Goal: Information Seeking & Learning: Learn about a topic

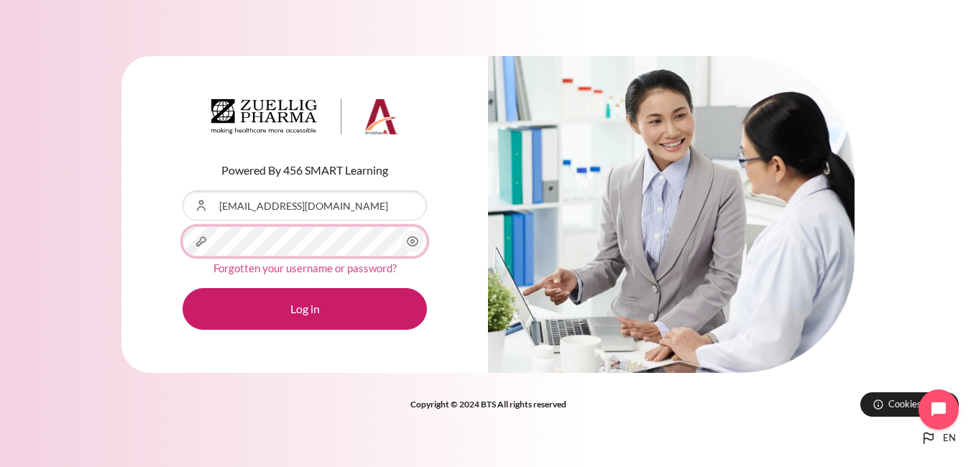
click at [183, 288] on button "Log in" at bounding box center [305, 309] width 244 height 42
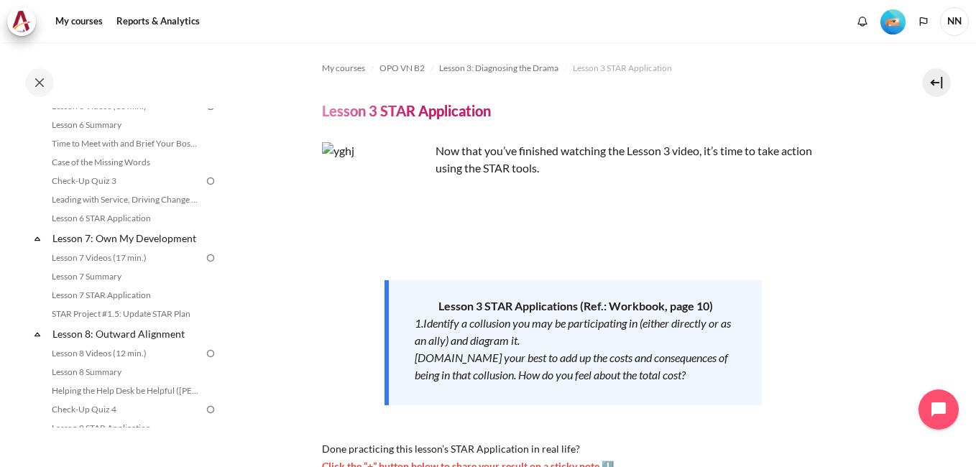
scroll to position [816, 0]
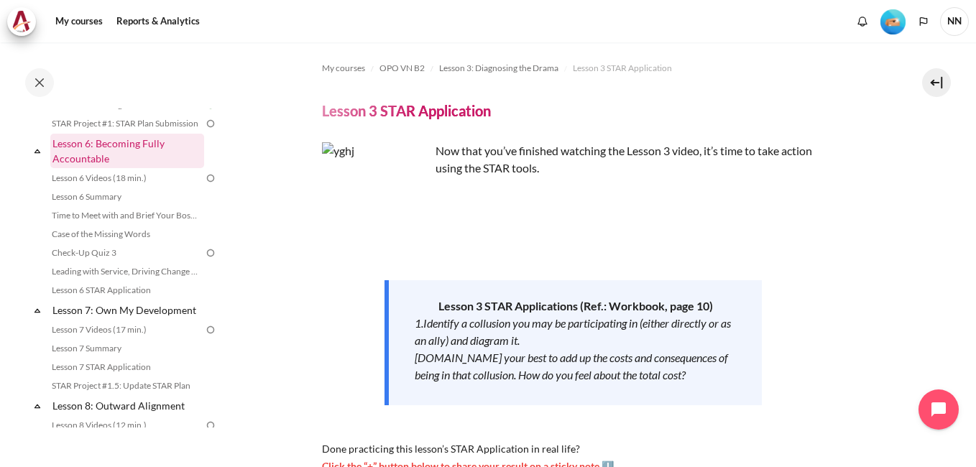
click at [110, 161] on link "Lesson 6: Becoming Fully Accountable" at bounding box center [127, 151] width 154 height 34
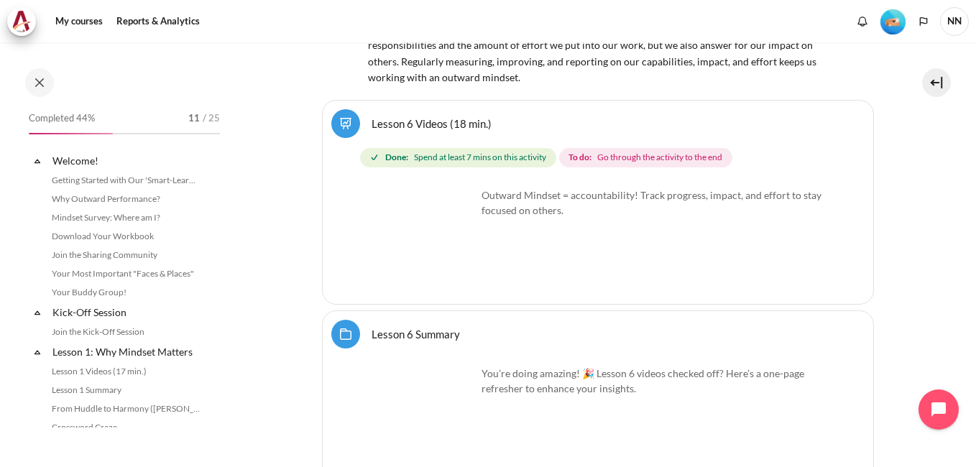
scroll to position [798, 0]
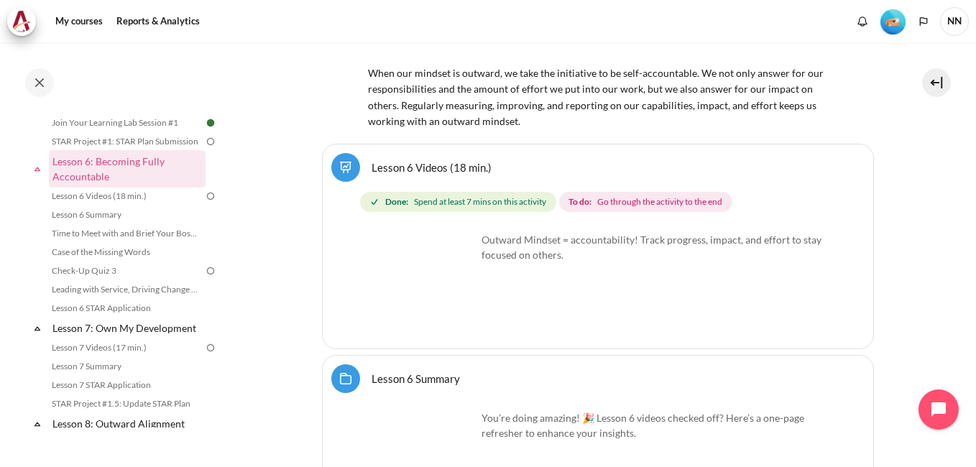
click at [434, 160] on link "Lesson 6 Videos (18 min.)" at bounding box center [432, 167] width 120 height 14
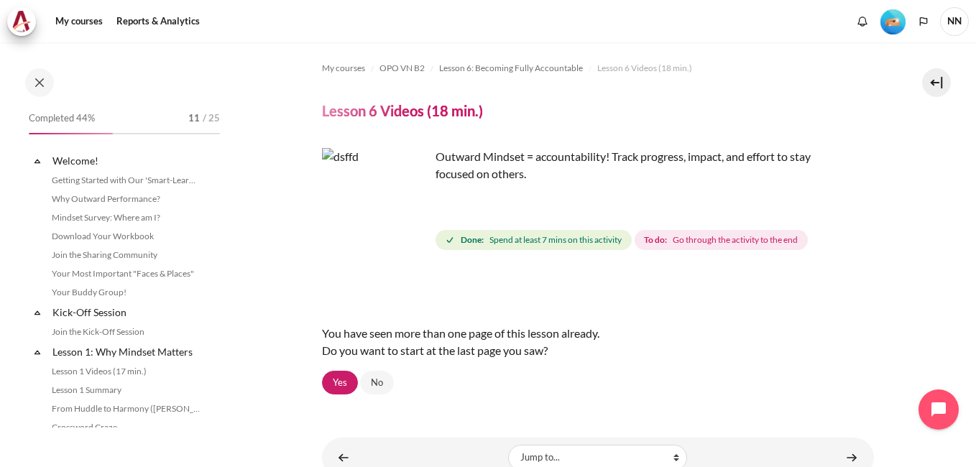
scroll to position [741, 0]
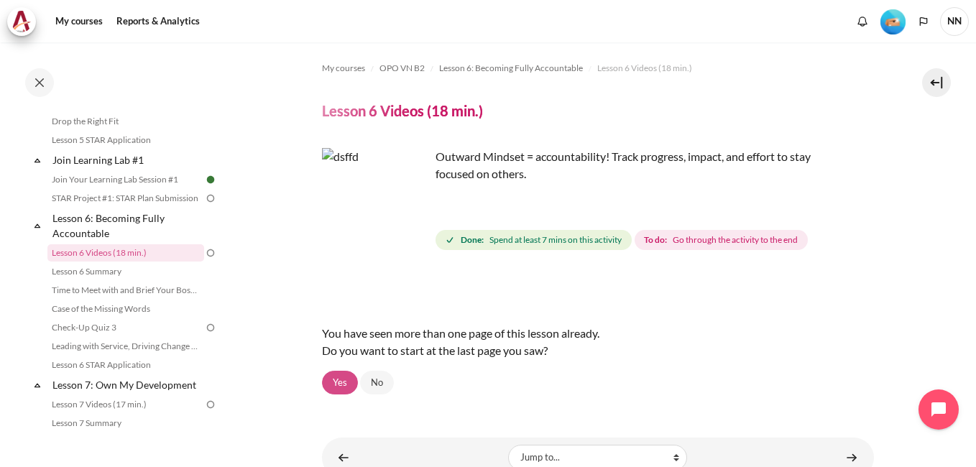
click at [329, 382] on link "Yes" at bounding box center [340, 383] width 36 height 24
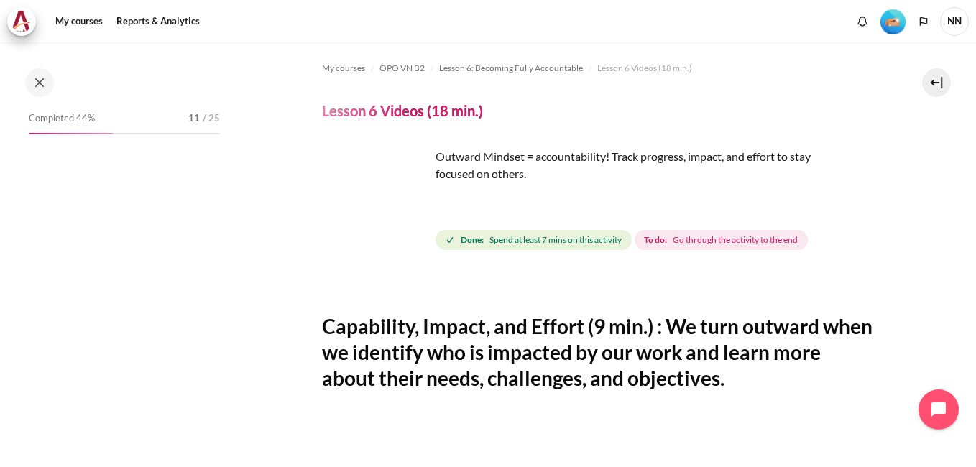
scroll to position [741, 0]
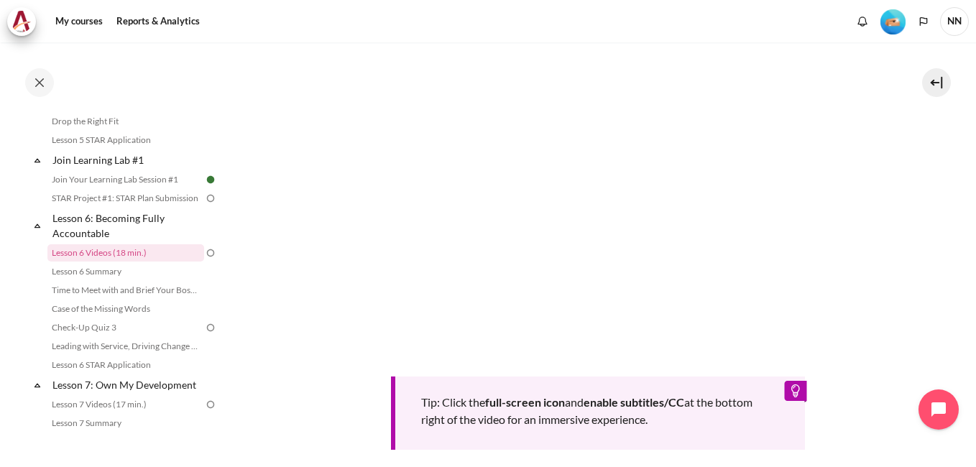
scroll to position [314, 0]
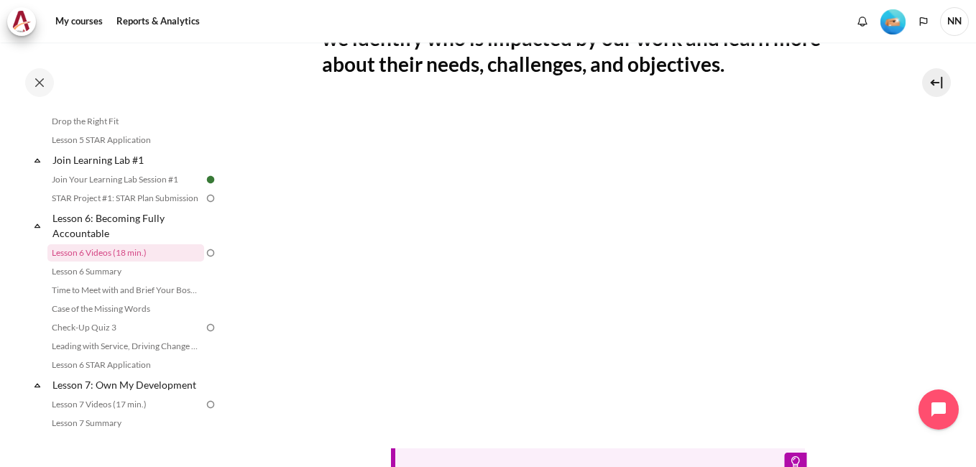
click at [653, 442] on div "Tip: Click the full-screen icon and enable subtitles/CC at the bottom right of …" at bounding box center [598, 312] width 552 height 418
click at [942, 306] on section "My courses OPO VN B2 Lesson 6: Becoming Fully Accountable Lesson 6 Videos (18 m…" at bounding box center [597, 219] width 735 height 982
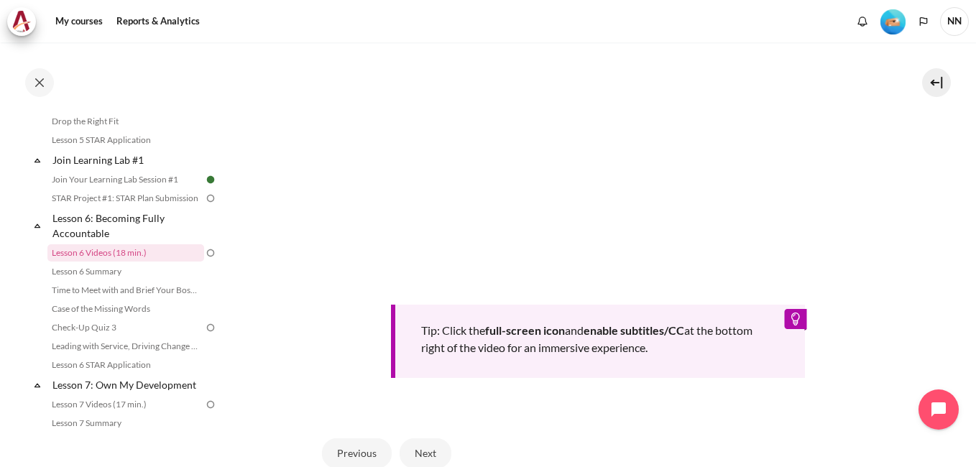
scroll to position [602, 0]
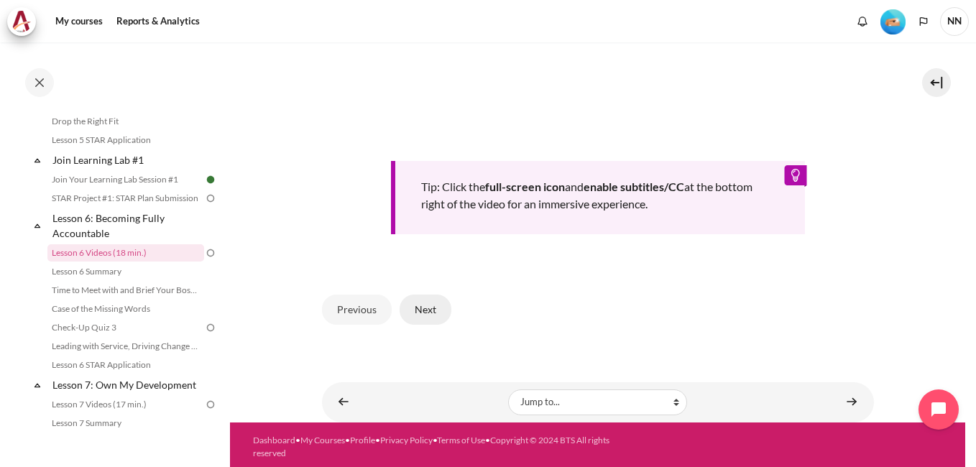
click at [430, 312] on button "Next" at bounding box center [426, 310] width 52 height 30
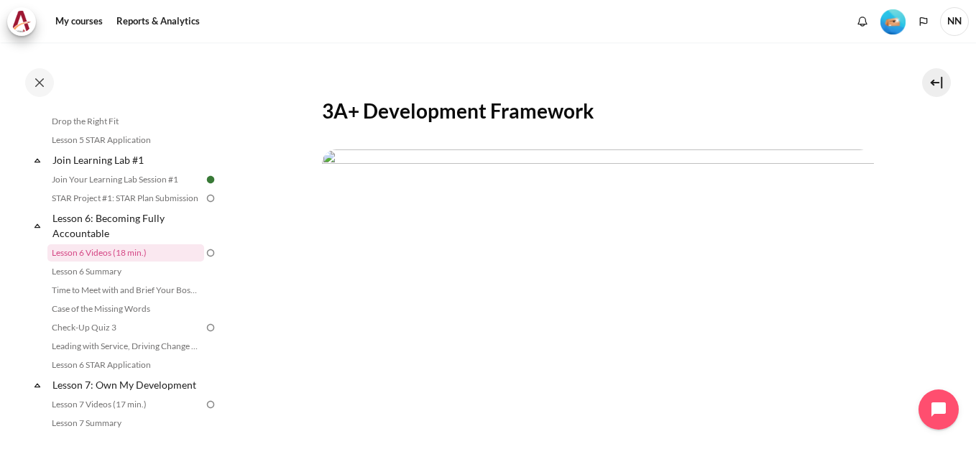
scroll to position [410, 0]
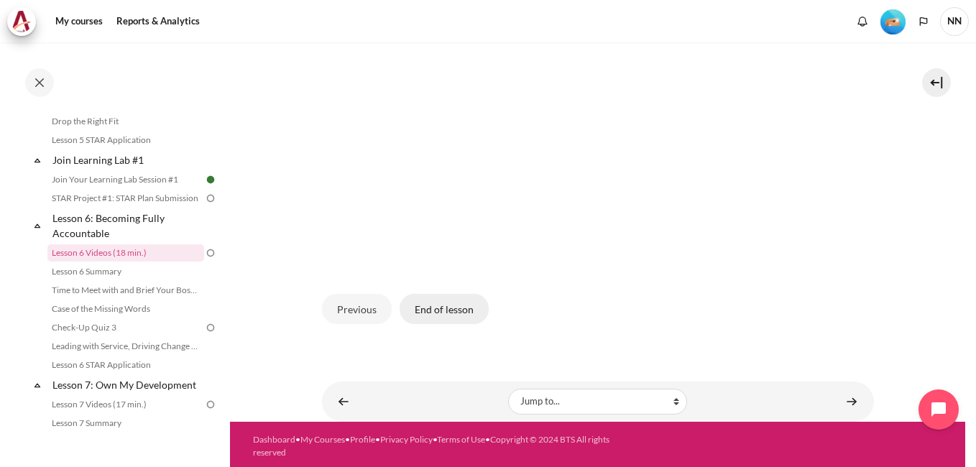
drag, startPoint x: 435, startPoint y: 304, endPoint x: 443, endPoint y: 303, distance: 8.7
click at [435, 303] on button "End of lesson" at bounding box center [444, 309] width 89 height 30
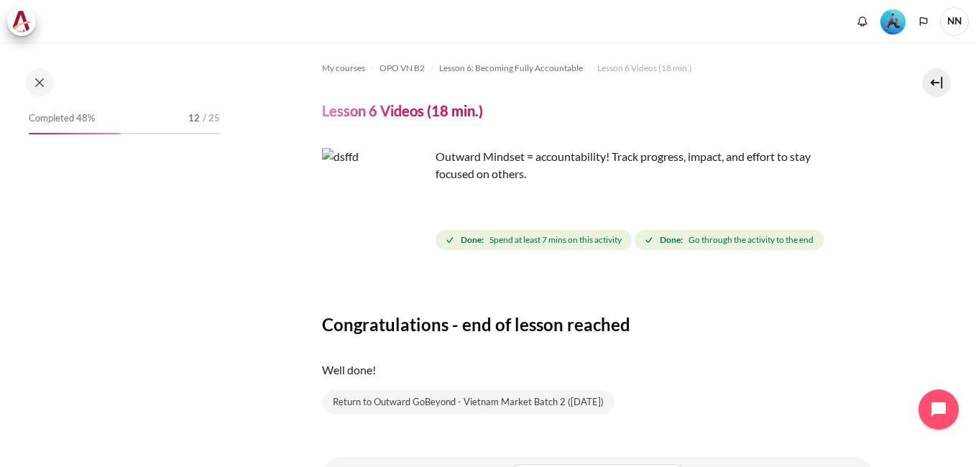
scroll to position [79, 0]
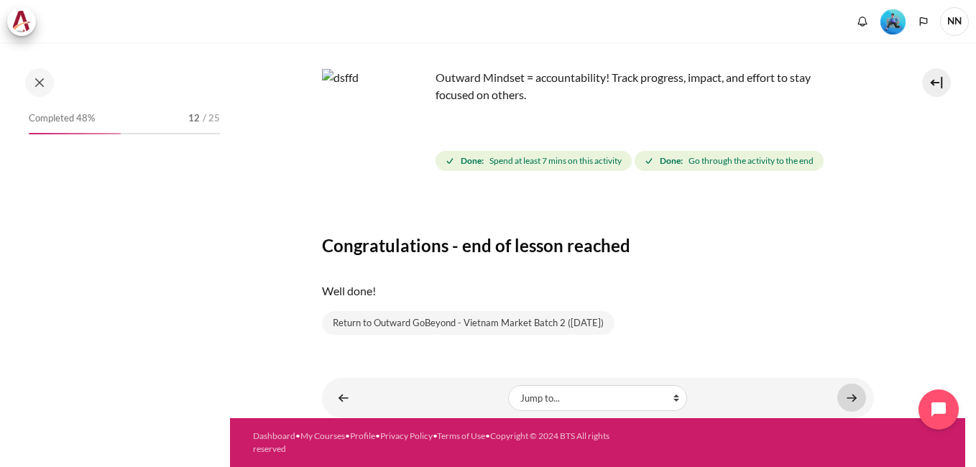
click at [844, 400] on link "Content" at bounding box center [851, 398] width 29 height 28
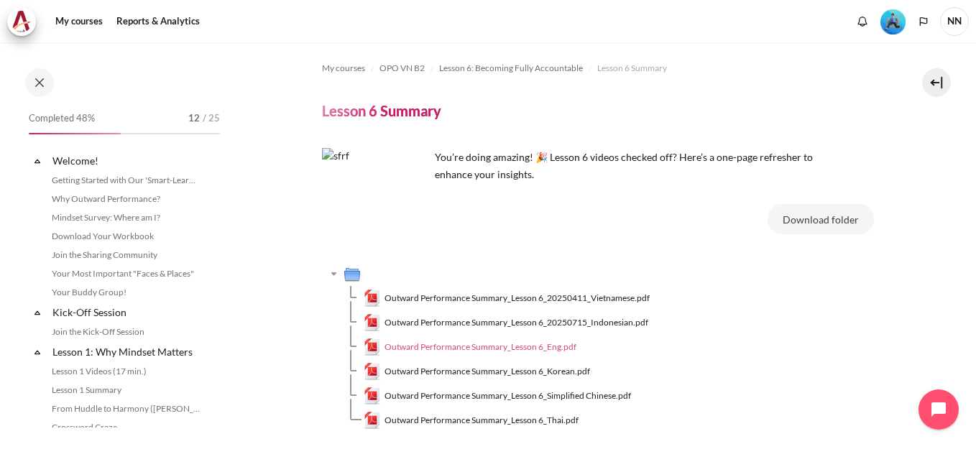
scroll to position [760, 0]
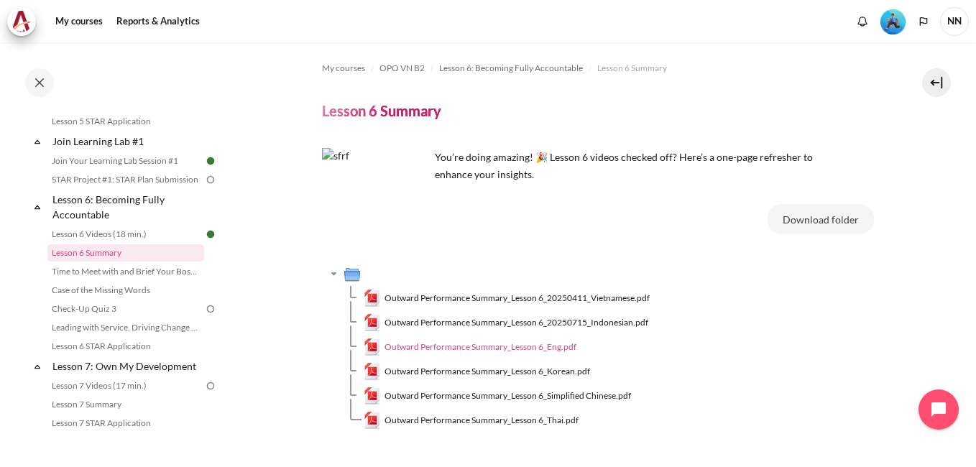
click at [535, 350] on span "Outward Performance Summary_Lesson 6_Eng.pdf" at bounding box center [480, 347] width 192 height 13
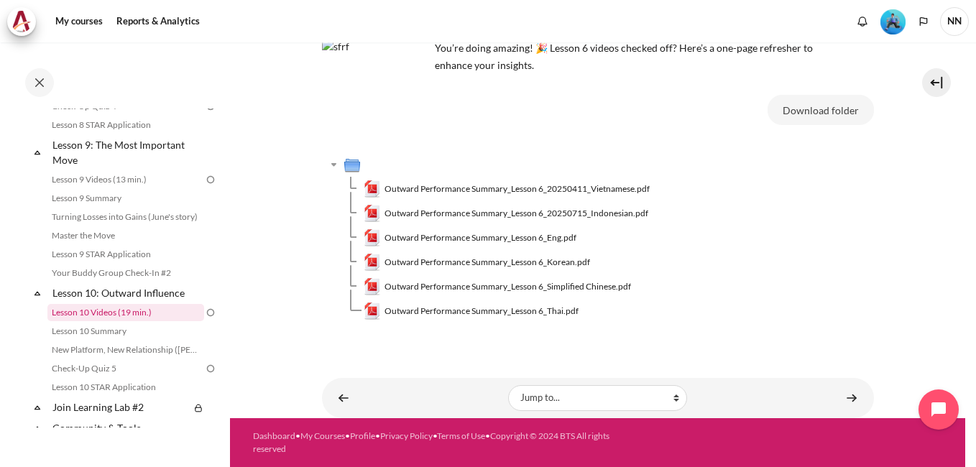
scroll to position [1263, 0]
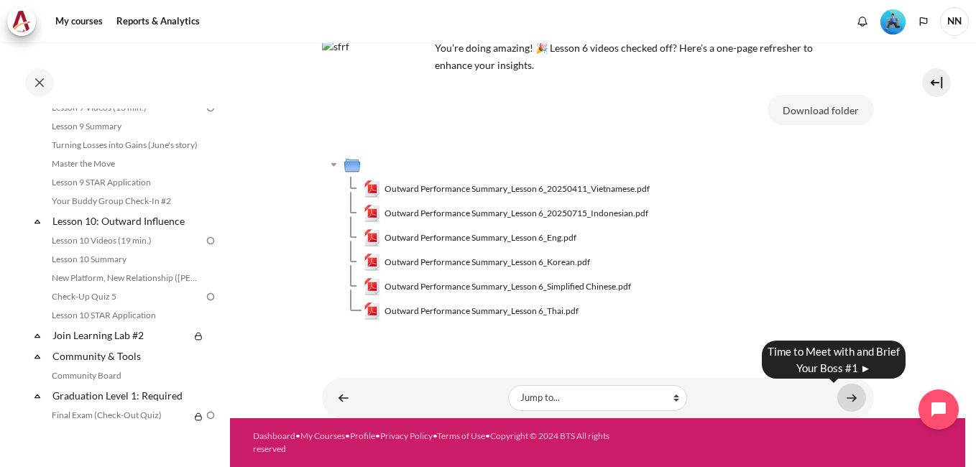
click at [844, 397] on link "Content" at bounding box center [851, 398] width 29 height 28
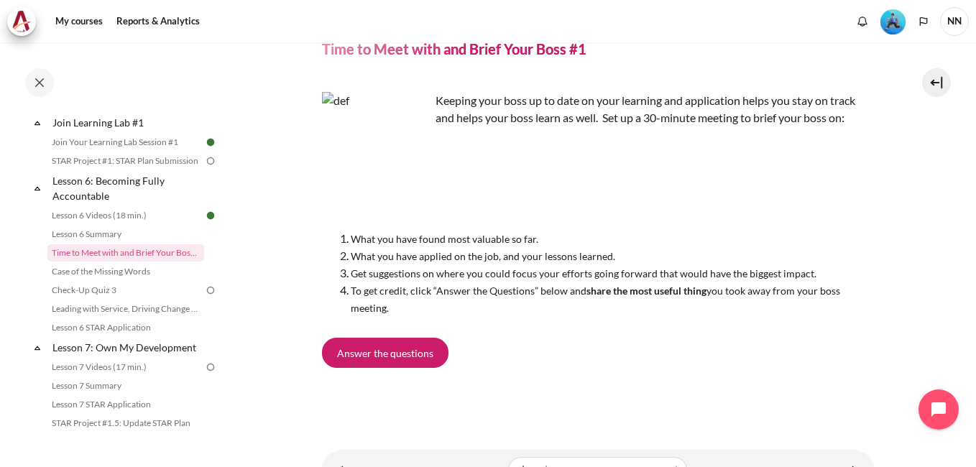
scroll to position [134, 0]
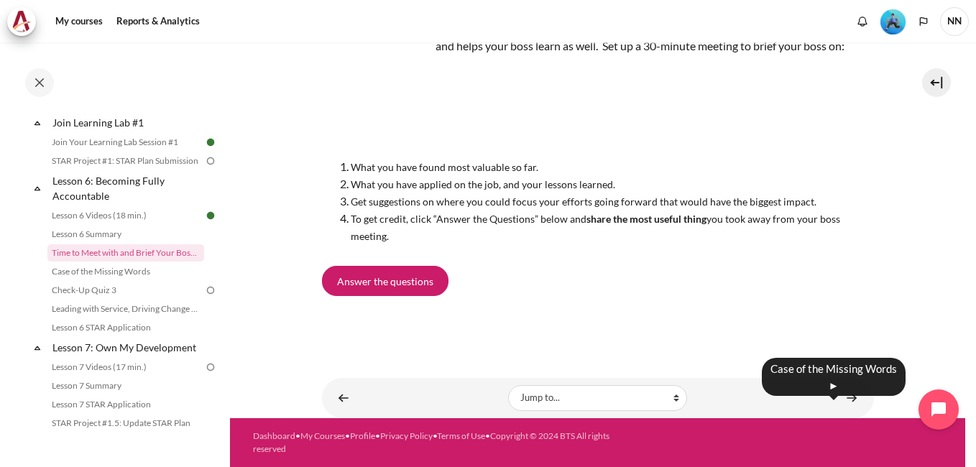
click at [847, 400] on body "Skip to main content Open course index Completed 48% 12 / 25 Expand Collapse" at bounding box center [488, 233] width 976 height 467
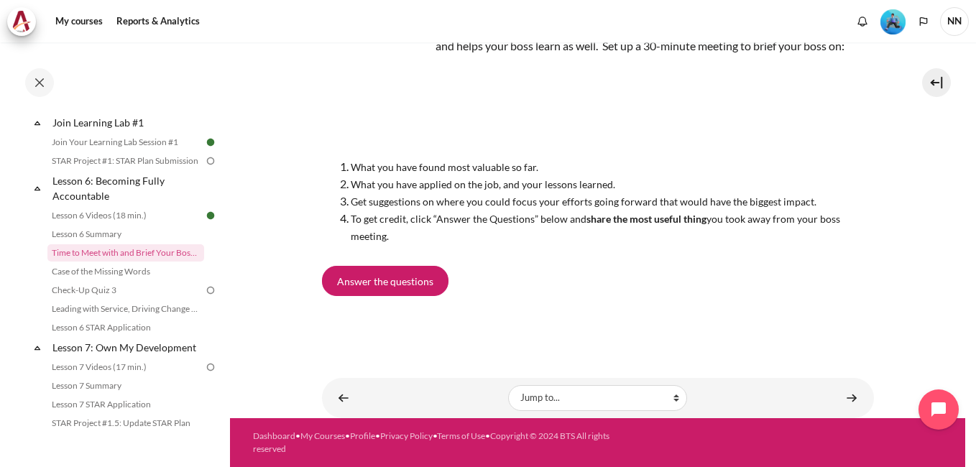
click at [703, 312] on div "Keeping your boss up to date on your learning and application helps you stay on…" at bounding box center [598, 172] width 552 height 326
click at [402, 284] on span "Answer the questions" at bounding box center [385, 281] width 96 height 15
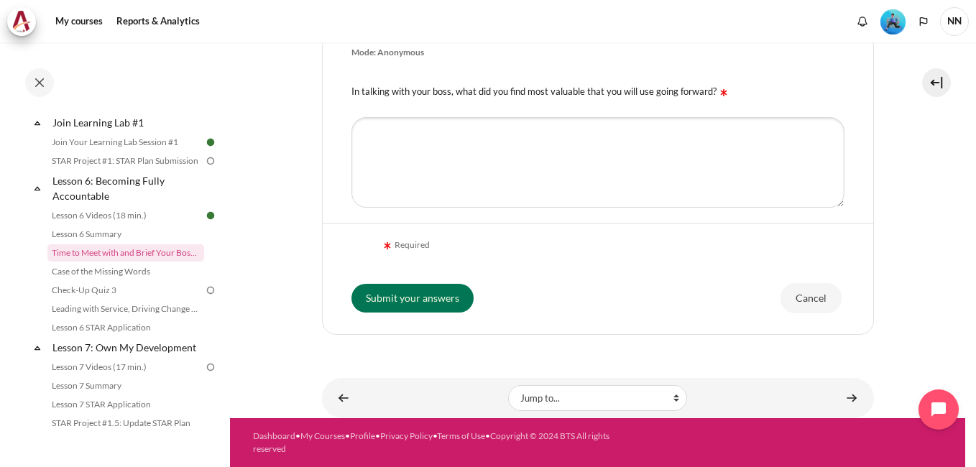
scroll to position [229, 0]
